Goal: Information Seeking & Learning: Learn about a topic

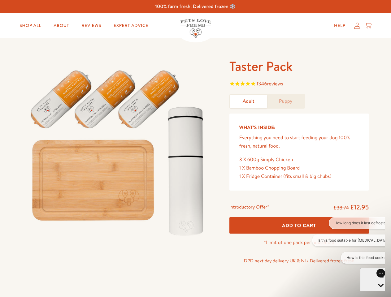
click at [195, 149] on img at bounding box center [118, 150] width 192 height 185
click at [299, 85] on span "1346 reviews" at bounding box center [299, 84] width 140 height 9
click at [299, 257] on p "DPD next day delivery UK & NI • Delivered frozen fresh" at bounding box center [299, 261] width 140 height 8
click at [349, 223] on button "How long does it last defrosted?" at bounding box center [362, 223] width 66 height 12
